Goal: Task Accomplishment & Management: Complete application form

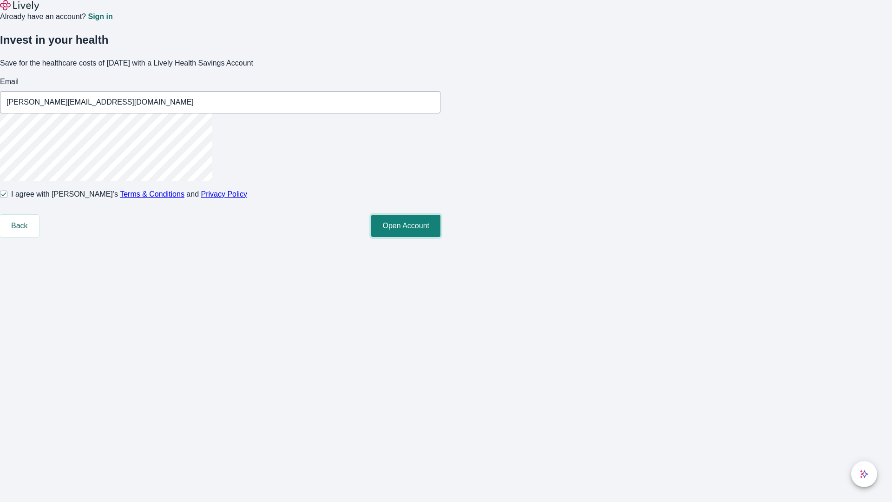
click at [440, 237] on button "Open Account" at bounding box center [405, 226] width 69 height 22
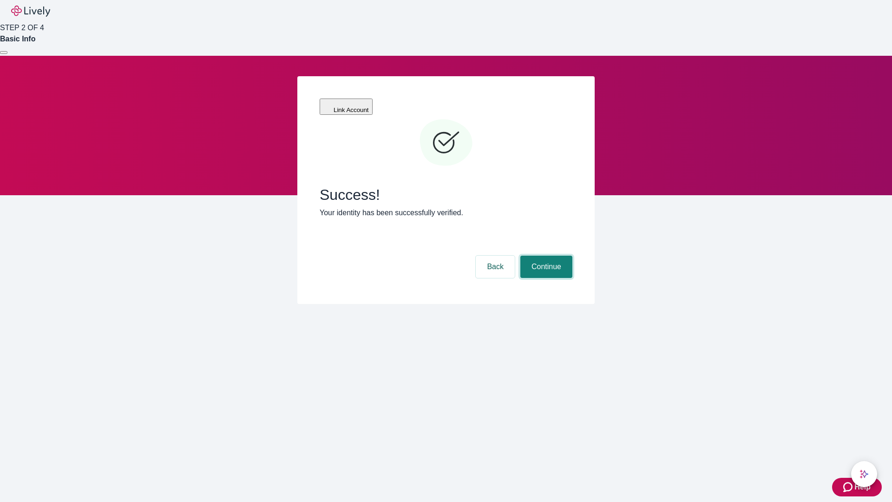
click at [545, 256] on button "Continue" at bounding box center [546, 267] width 52 height 22
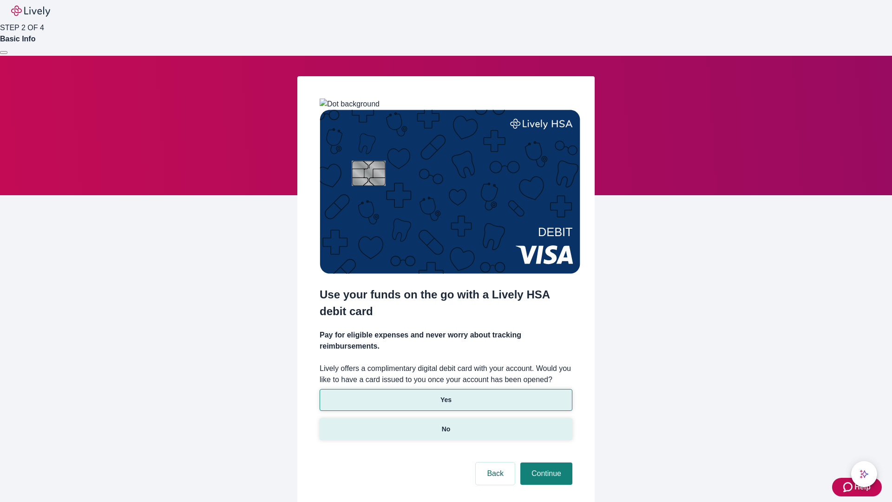
click at [446, 424] on p "No" at bounding box center [446, 429] width 9 height 10
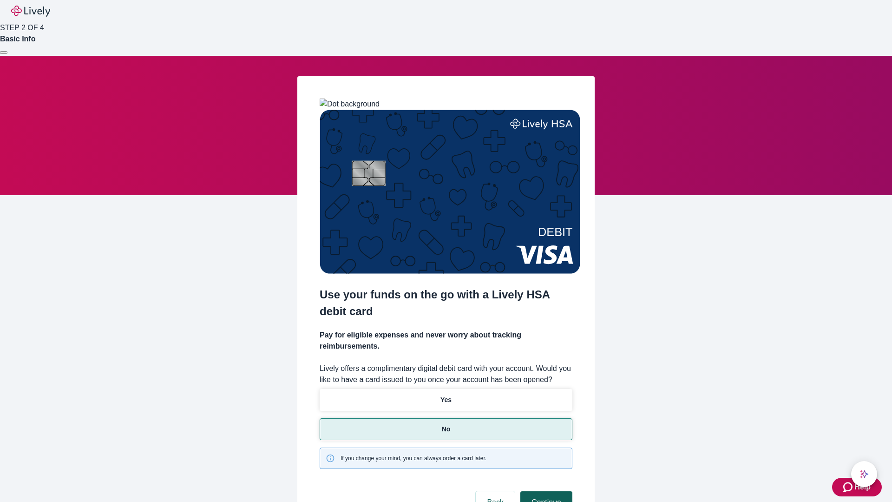
click at [545, 491] on button "Continue" at bounding box center [546, 502] width 52 height 22
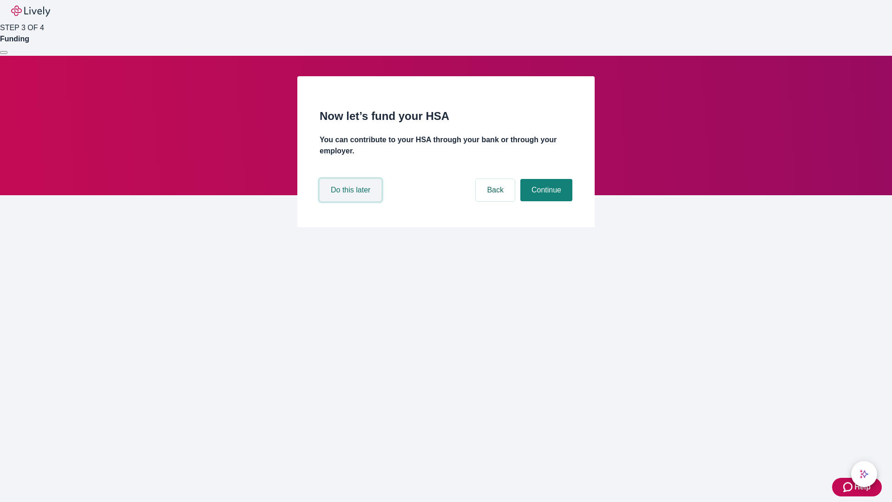
click at [352, 201] on button "Do this later" at bounding box center [351, 190] width 62 height 22
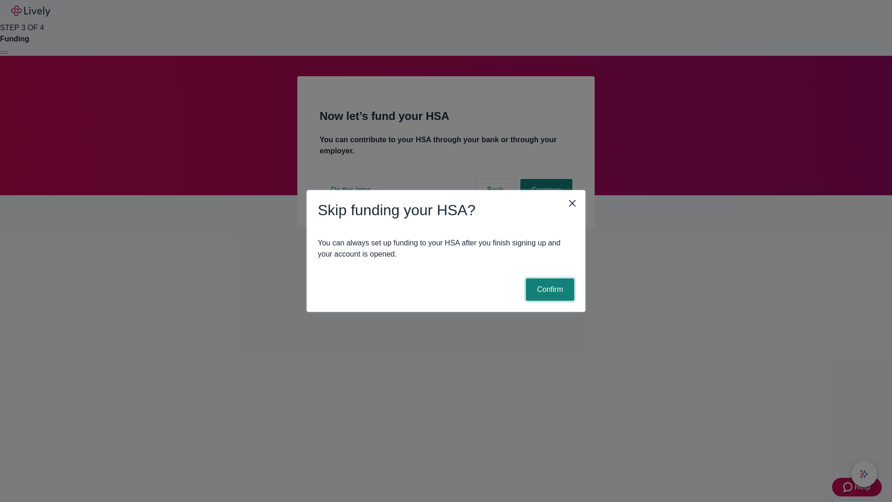
click at [549, 289] on button "Confirm" at bounding box center [550, 289] width 48 height 22
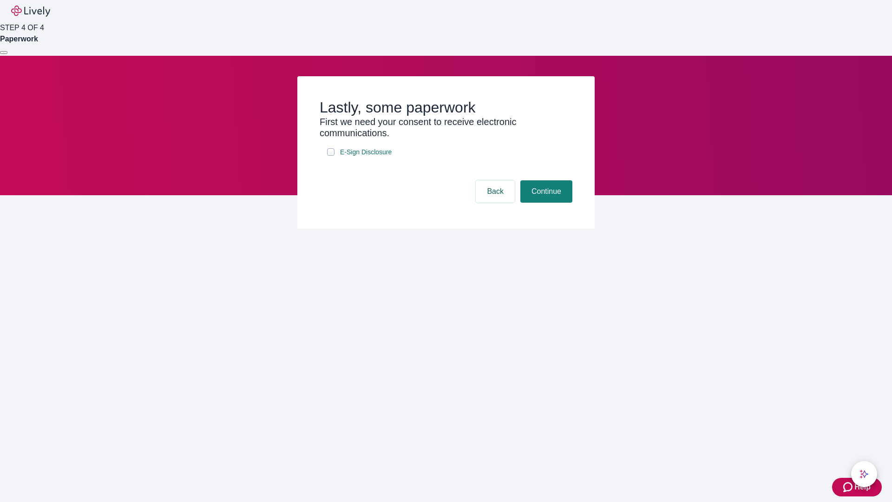
click at [331, 156] on input "E-Sign Disclosure" at bounding box center [330, 151] width 7 height 7
checkbox input "true"
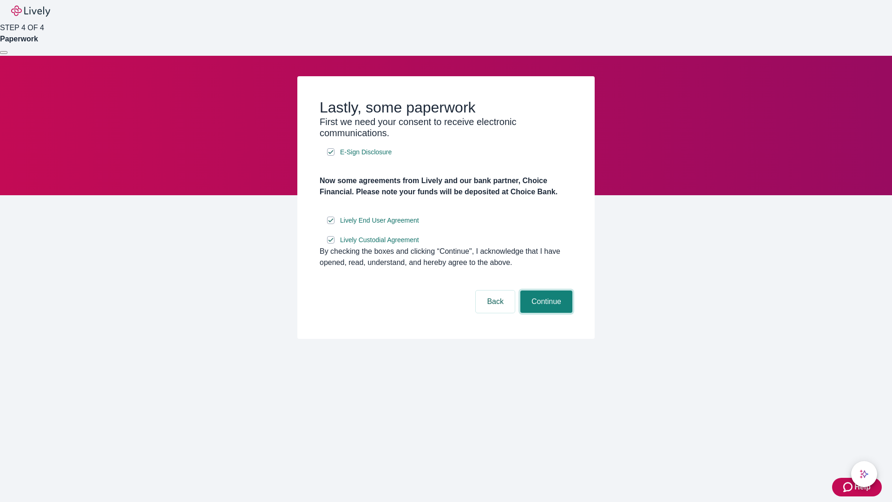
click at [545, 313] on button "Continue" at bounding box center [546, 301] width 52 height 22
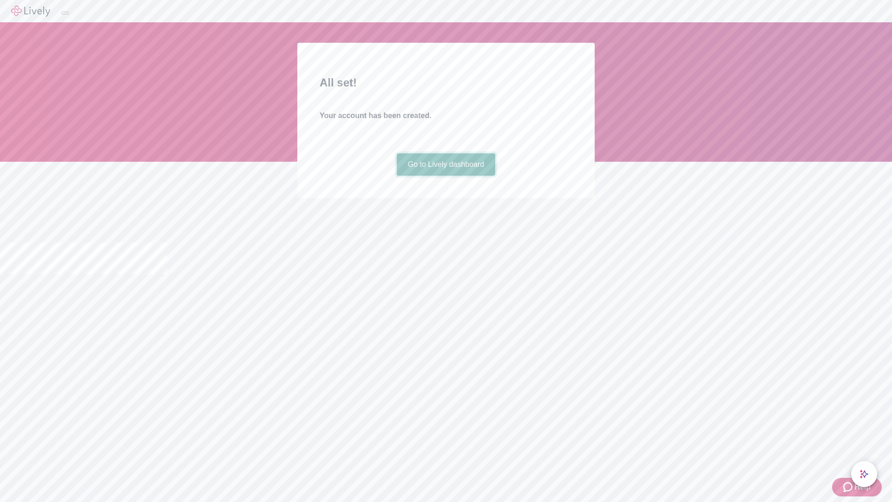
click at [446, 176] on link "Go to Lively dashboard" at bounding box center [446, 164] width 99 height 22
